Goal: Information Seeking & Learning: Learn about a topic

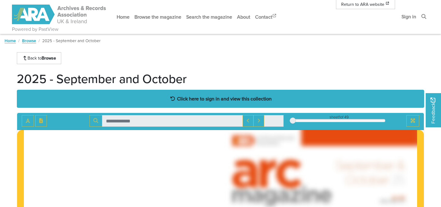
click at [196, 97] on strong "Click here to sign in and view this collection" at bounding box center [224, 98] width 95 height 7
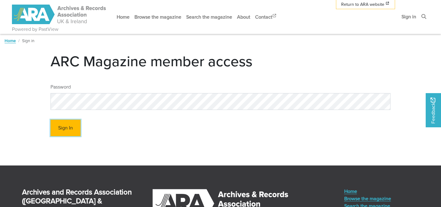
click at [71, 129] on button "Sign In" at bounding box center [65, 128] width 30 height 17
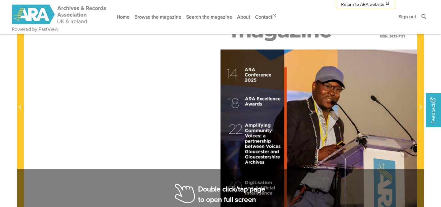
scroll to position [162, 0]
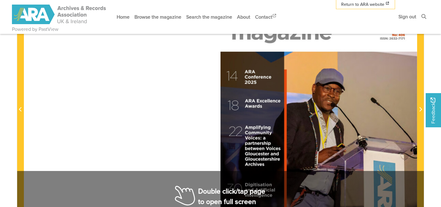
click at [177, 188] on div at bounding box center [220, 106] width 393 height 278
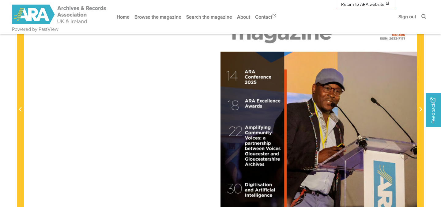
click at [182, 170] on div at bounding box center [220, 106] width 393 height 278
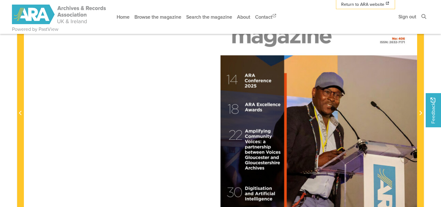
scroll to position [159, 0]
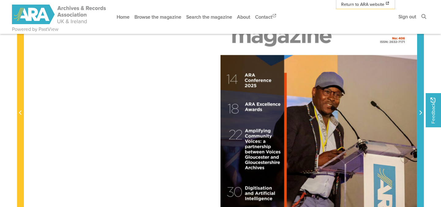
click at [420, 114] on icon "Next Page" at bounding box center [420, 112] width 3 height 5
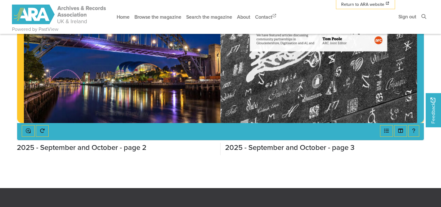
scroll to position [286, 0]
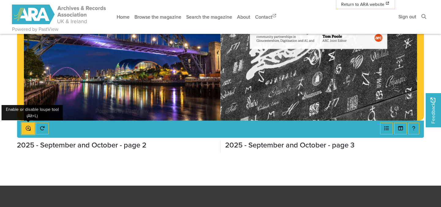
click at [28, 131] on icon "Enable or disable loupe tool (Alt+L)" at bounding box center [28, 128] width 5 height 5
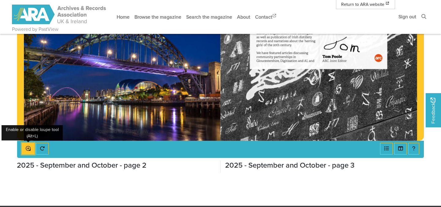
scroll to position [260, 0]
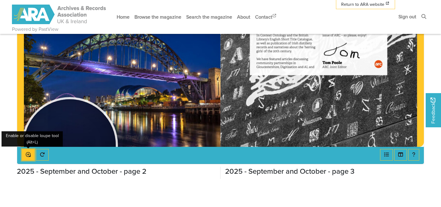
click at [28, 155] on icon "Enable or disable loupe tool (Alt+L)" at bounding box center [28, 154] width 5 height 5
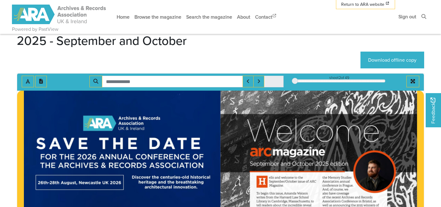
scroll to position [38, 0]
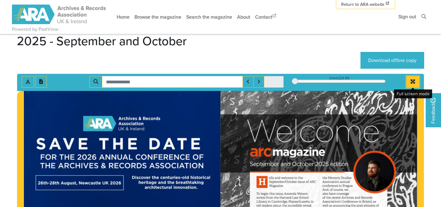
click at [411, 81] on icon "Full screen mode" at bounding box center [412, 82] width 4 height 4
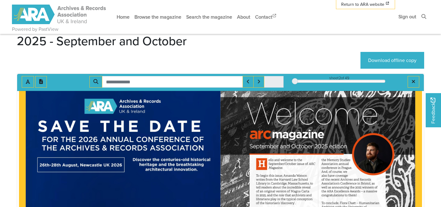
scroll to position [21, 0]
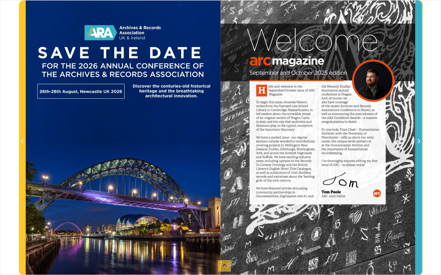
click at [418, 141] on icon "Next Page" at bounding box center [418, 141] width 3 height 5
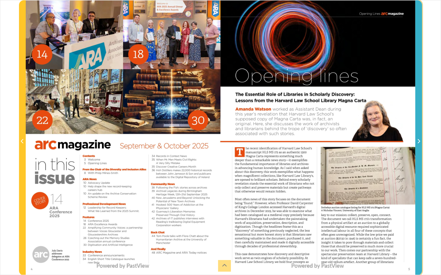
click at [418, 141] on icon "Next Page" at bounding box center [418, 141] width 3 height 5
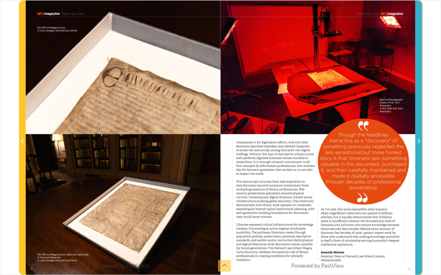
click at [418, 141] on icon "Next Page" at bounding box center [418, 141] width 3 height 5
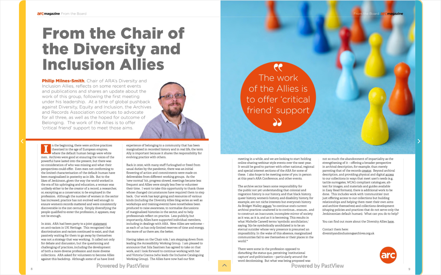
click at [419, 140] on icon "Next Page" at bounding box center [418, 141] width 2 height 4
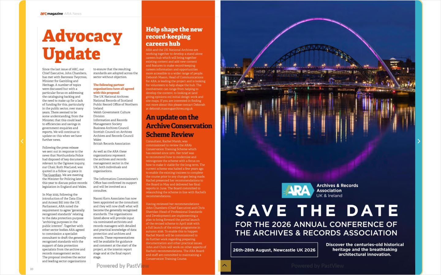
click at [419, 141] on icon "Next Page" at bounding box center [418, 141] width 2 height 4
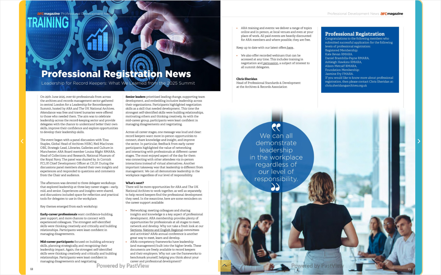
click at [418, 140] on icon "Next Page" at bounding box center [418, 141] width 2 height 4
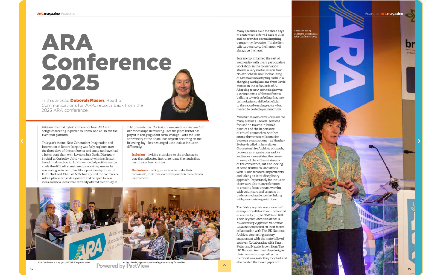
click at [418, 143] on icon "Next Page" at bounding box center [418, 141] width 2 height 4
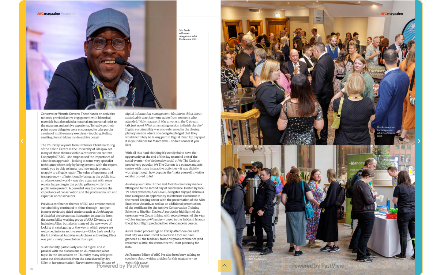
click at [419, 143] on icon "Next Page" at bounding box center [418, 141] width 3 height 5
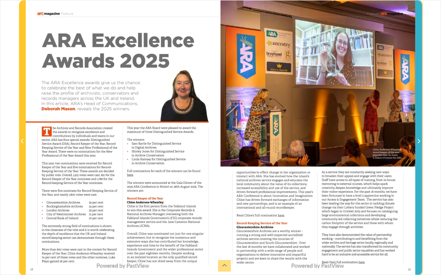
click at [419, 143] on icon "Next Page" at bounding box center [418, 141] width 3 height 5
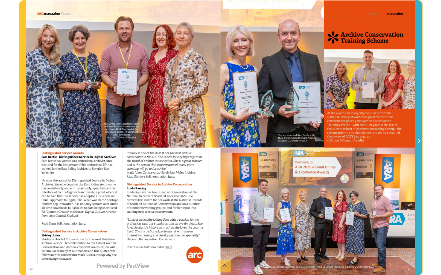
click at [419, 143] on icon "Next Page" at bounding box center [418, 141] width 3 height 5
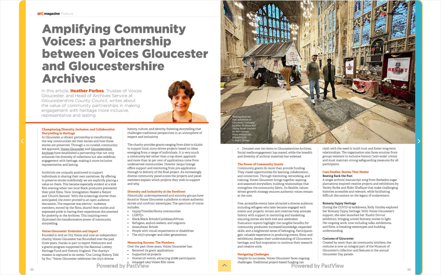
click at [419, 143] on icon "Next Page" at bounding box center [418, 141] width 3 height 5
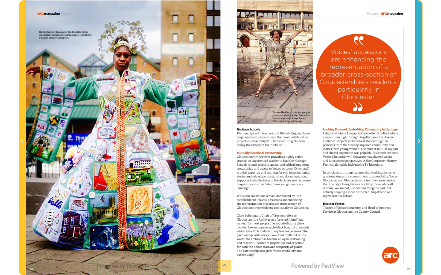
click at [419, 143] on icon "Next Page" at bounding box center [418, 141] width 3 height 5
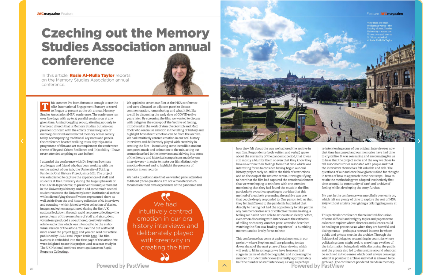
click at [419, 143] on icon "Next Page" at bounding box center [418, 141] width 3 height 5
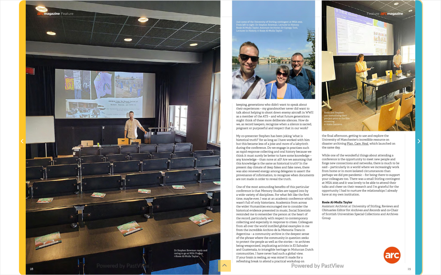
click at [419, 143] on icon "Next Page" at bounding box center [418, 141] width 3 height 5
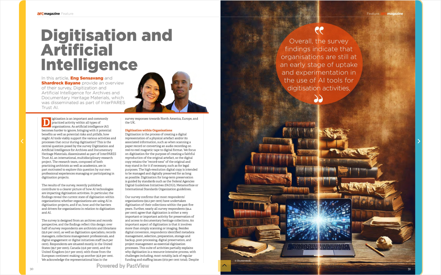
click at [419, 143] on icon "Next Page" at bounding box center [418, 141] width 3 height 5
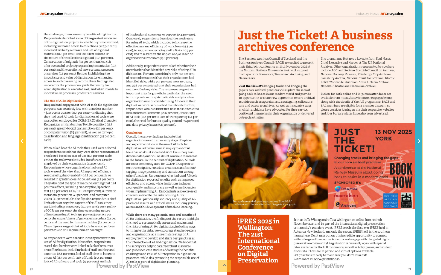
click at [419, 143] on icon "Next Page" at bounding box center [418, 141] width 3 height 5
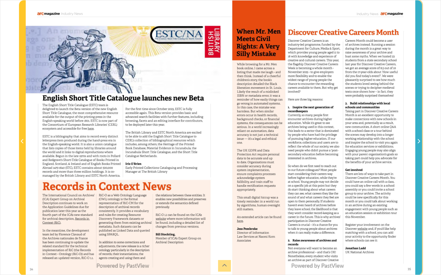
click at [419, 143] on icon "Next Page" at bounding box center [418, 141] width 3 height 5
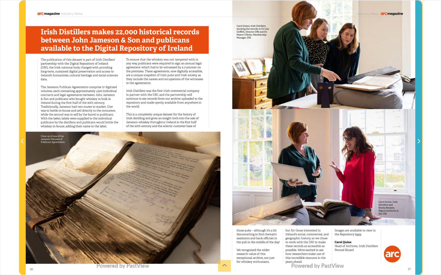
click at [419, 143] on icon "Next Page" at bounding box center [418, 141] width 3 height 5
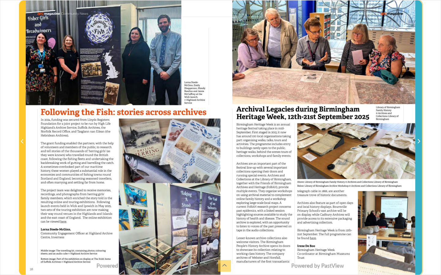
click at [419, 143] on icon "Next Page" at bounding box center [418, 141] width 2 height 4
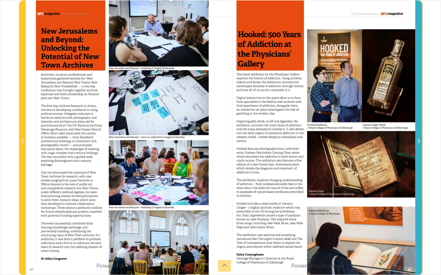
click at [419, 143] on icon "Next Page" at bounding box center [418, 141] width 2 height 4
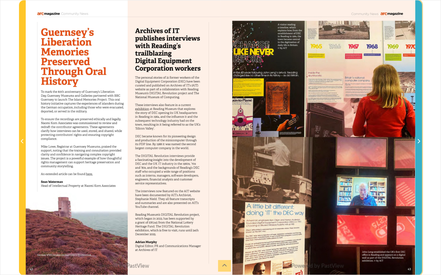
click at [419, 143] on icon "Next Page" at bounding box center [418, 141] width 2 height 4
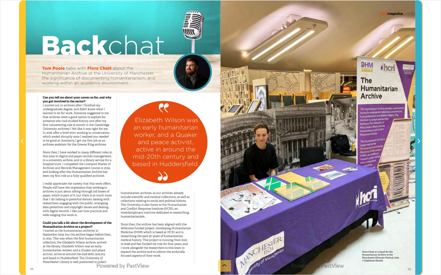
click at [419, 143] on icon "Next Page" at bounding box center [418, 141] width 2 height 4
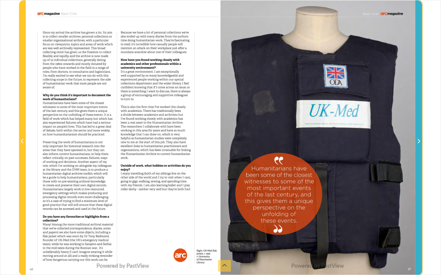
click at [419, 143] on icon "Next Page" at bounding box center [418, 141] width 2 height 4
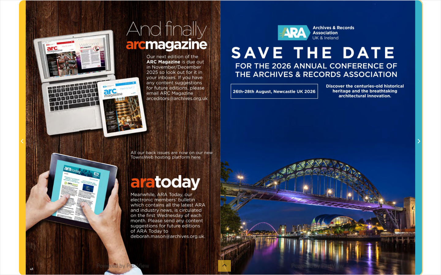
click at [419, 143] on icon "Next Page" at bounding box center [418, 141] width 2 height 4
click at [419, 141] on icon "Next Page" at bounding box center [418, 141] width 3 height 5
